Goal: Transaction & Acquisition: Purchase product/service

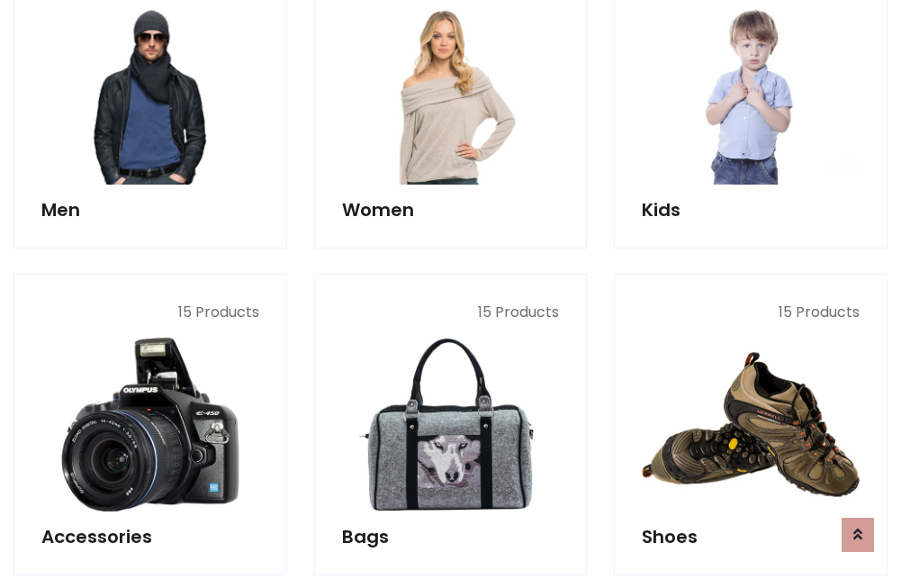
scroll to position [1307, 0]
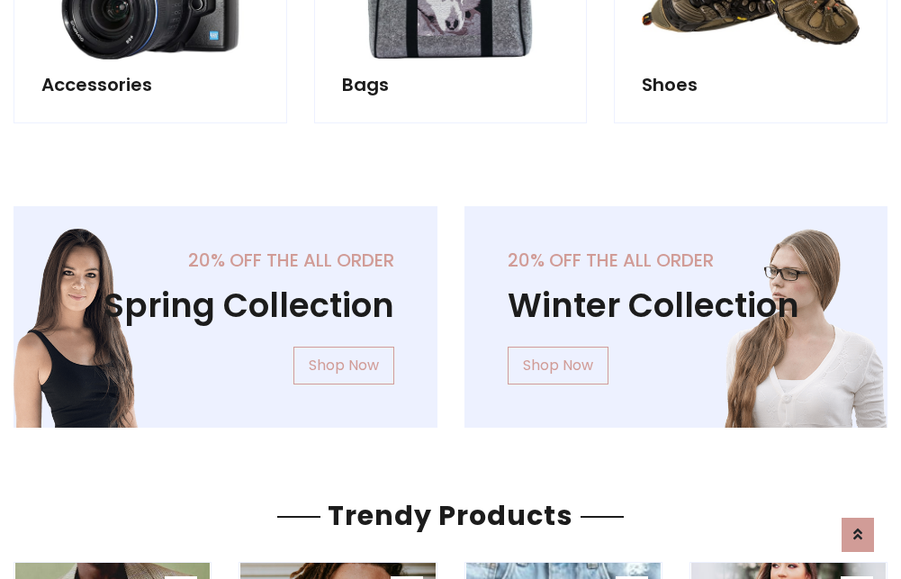
click at [451, 310] on div "20% off the all order Winter Collection Shop Now" at bounding box center [676, 331] width 451 height 250
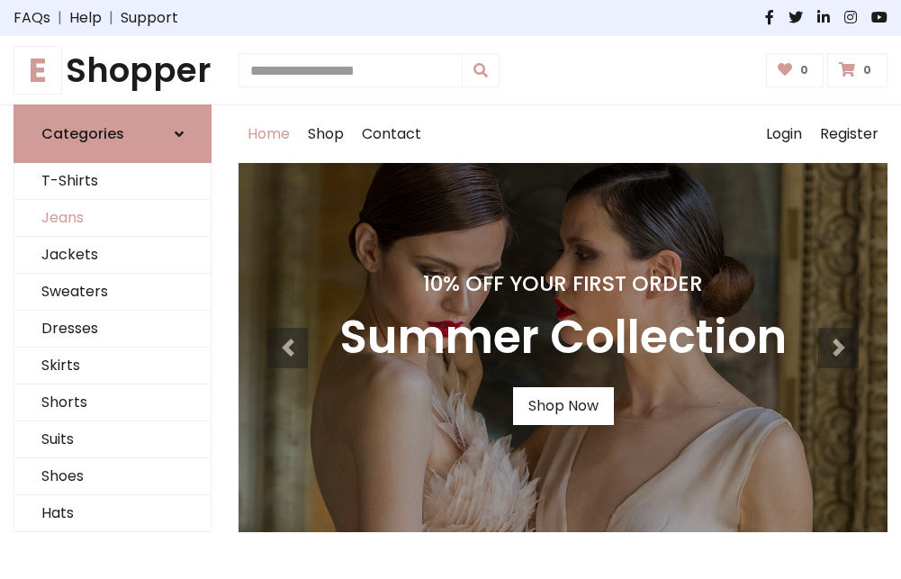
click at [113, 219] on link "Jeans" at bounding box center [112, 218] width 196 height 37
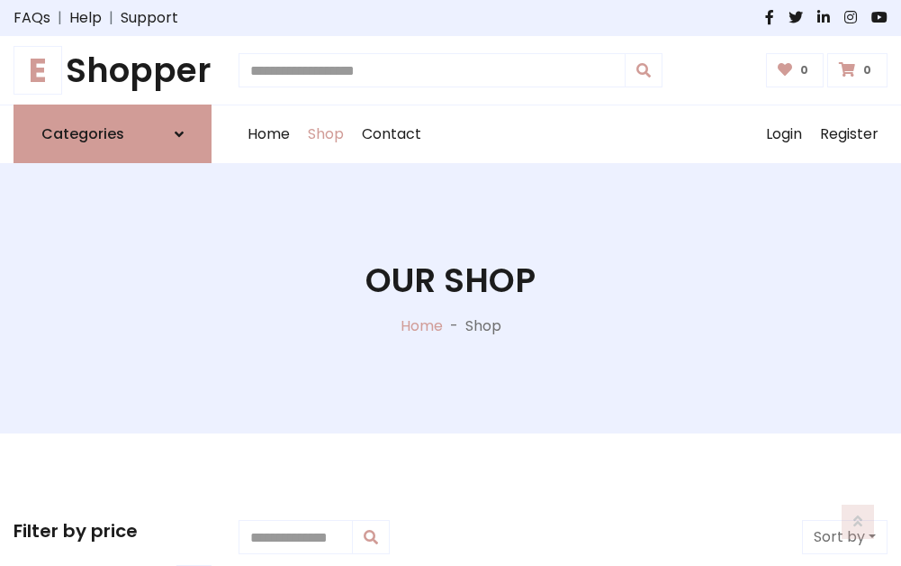
scroll to position [568, 0]
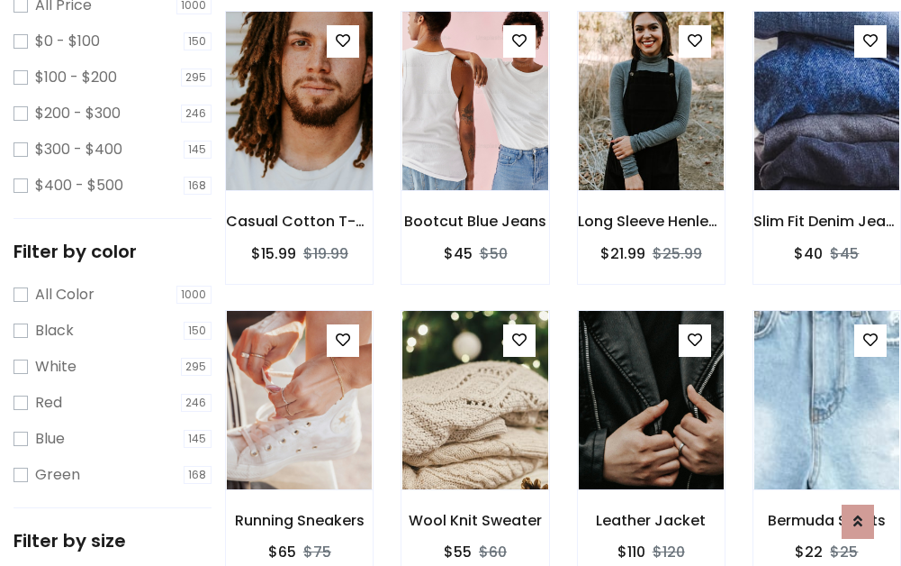
click at [299, 140] on img at bounding box center [300, 101] width 174 height 432
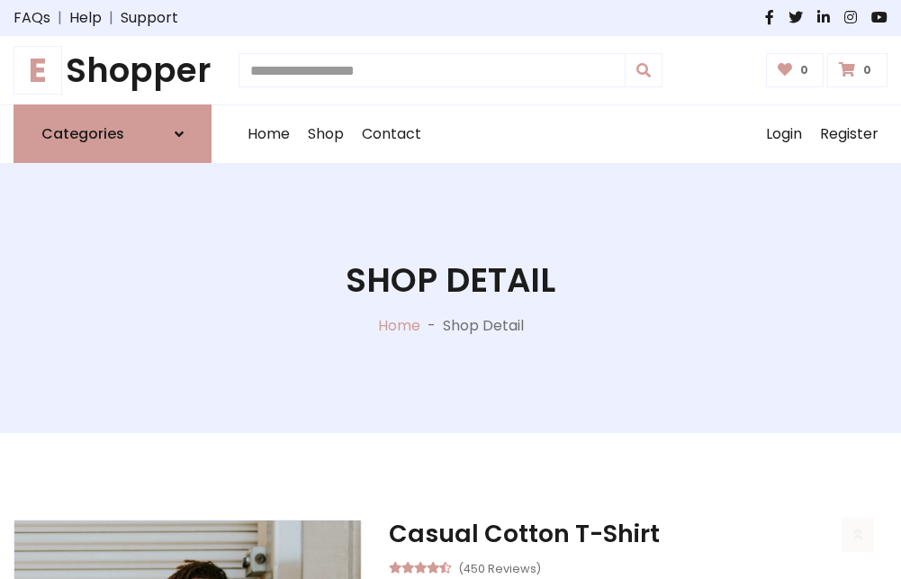
scroll to position [194, 0]
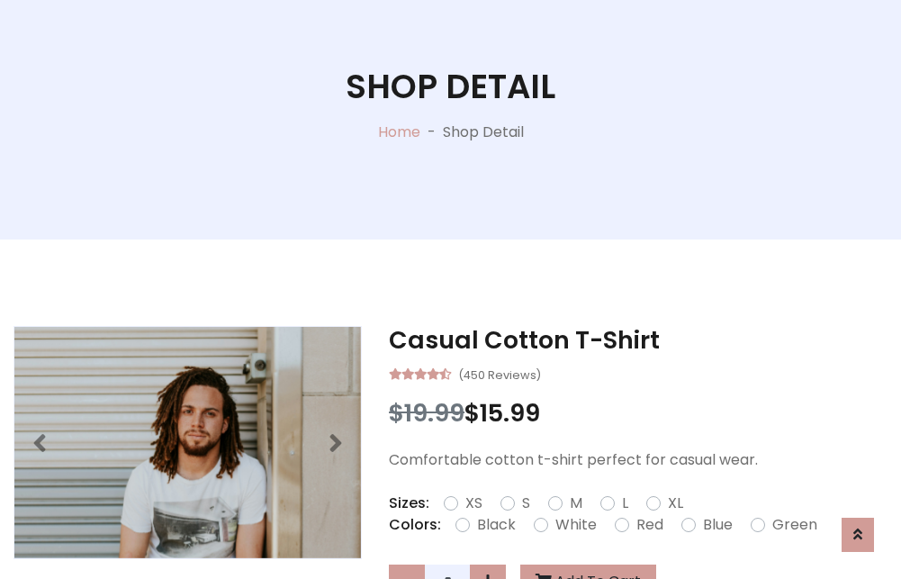
click at [647, 525] on label "Red" at bounding box center [650, 525] width 27 height 22
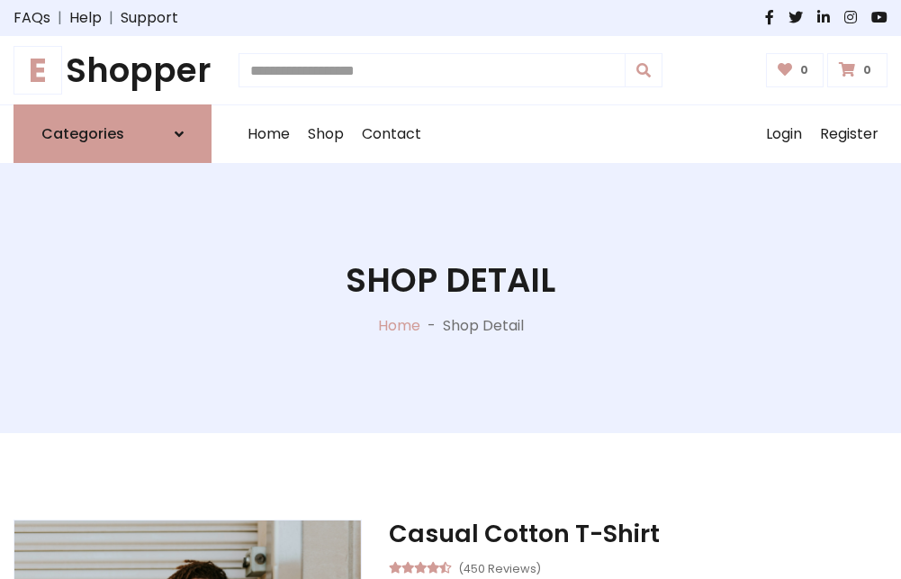
scroll to position [194, 0]
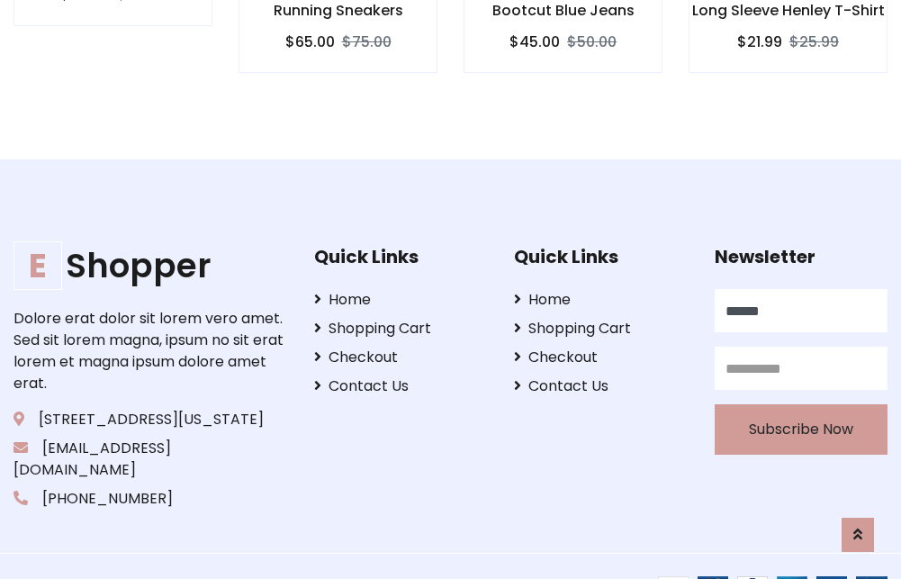
type input "******"
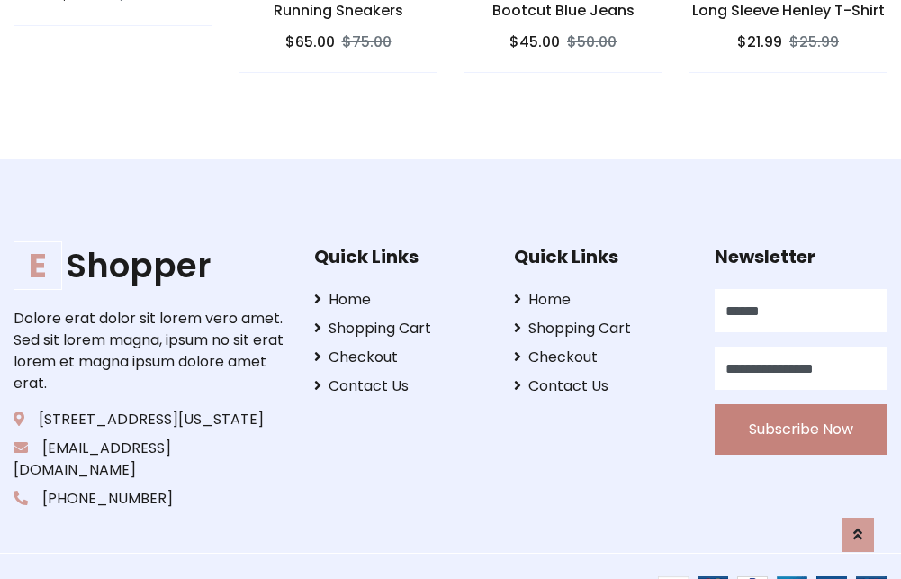
type input "**********"
click at [801, 408] on button "Subscribe Now" at bounding box center [801, 429] width 173 height 50
